Goal: Find specific page/section: Find specific page/section

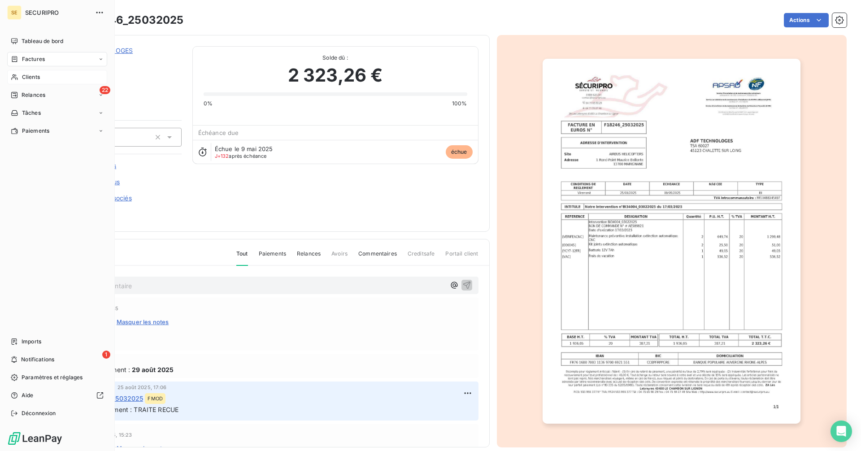
click at [18, 73] on div "Clients" at bounding box center [57, 77] width 100 height 14
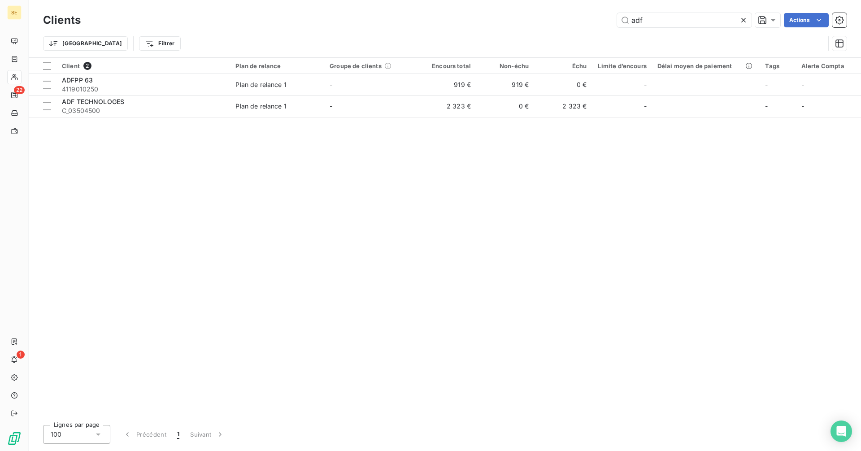
drag, startPoint x: 638, startPoint y: 22, endPoint x: 598, endPoint y: 19, distance: 39.5
click at [598, 19] on div "adf Actions" at bounding box center [468, 20] width 755 height 14
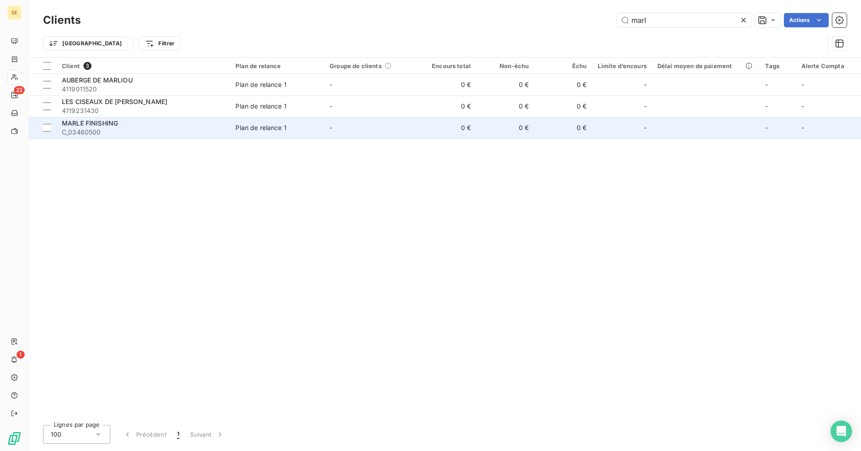
type input "marl"
click at [130, 128] on span "C_03460500" at bounding box center [143, 132] width 163 height 9
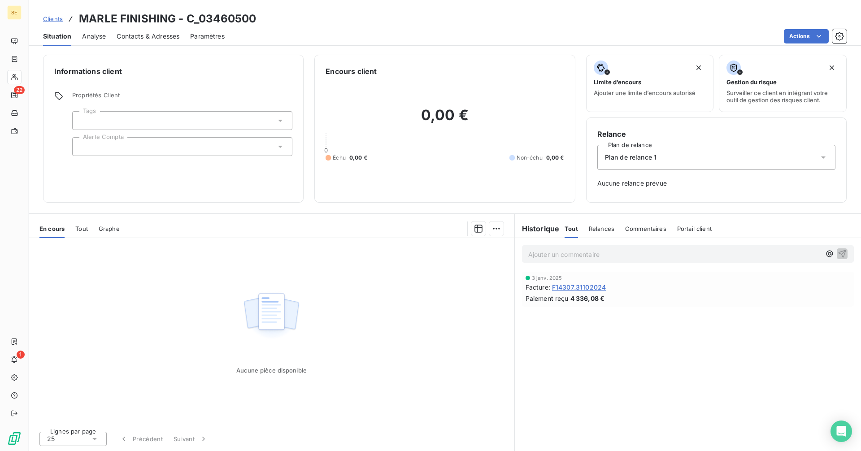
click at [575, 286] on span "F14307_31102024" at bounding box center [579, 286] width 54 height 9
